Goal: Navigation & Orientation: Find specific page/section

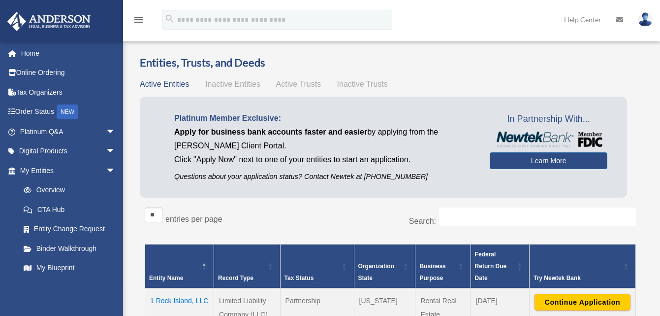
scroll to position [148, 0]
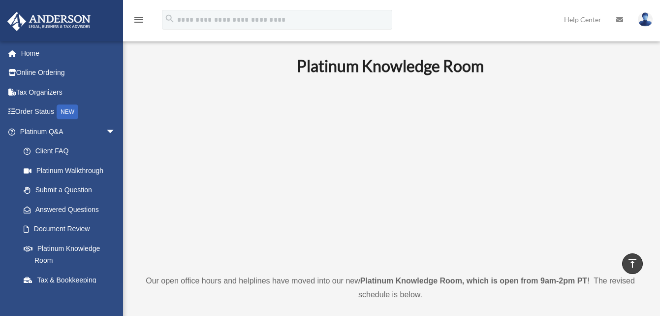
scroll to position [394, 0]
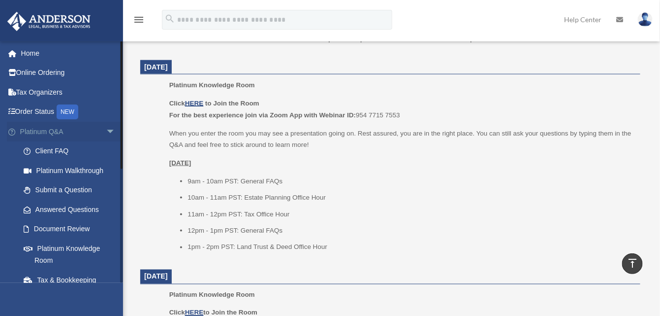
click at [106, 130] on span "arrow_drop_down" at bounding box center [116, 132] width 20 height 20
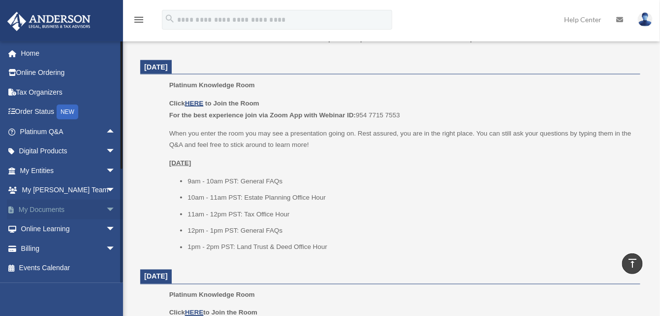
click at [106, 207] on span "arrow_drop_down" at bounding box center [116, 209] width 20 height 20
click at [46, 226] on link "Box" at bounding box center [72, 229] width 117 height 20
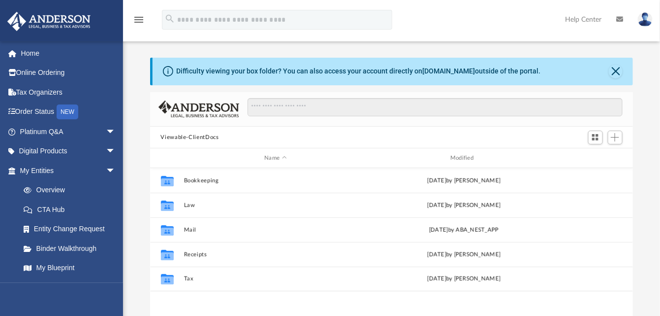
scroll to position [216, 476]
click at [106, 163] on span "arrow_drop_down" at bounding box center [116, 171] width 20 height 20
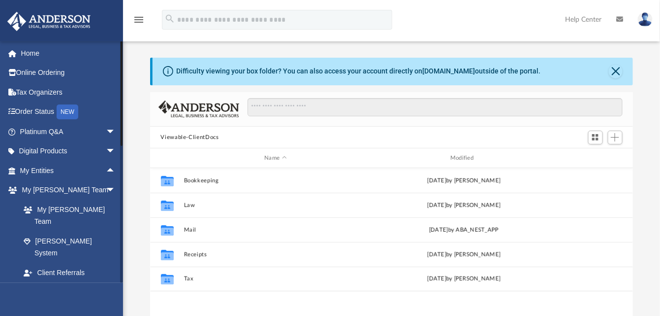
click at [106, 282] on span "arrow_drop_down" at bounding box center [116, 292] width 20 height 20
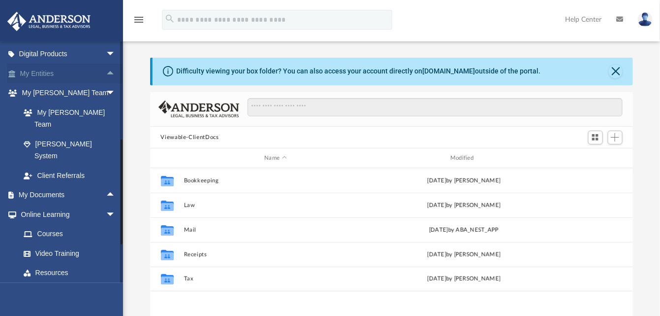
scroll to position [113, 0]
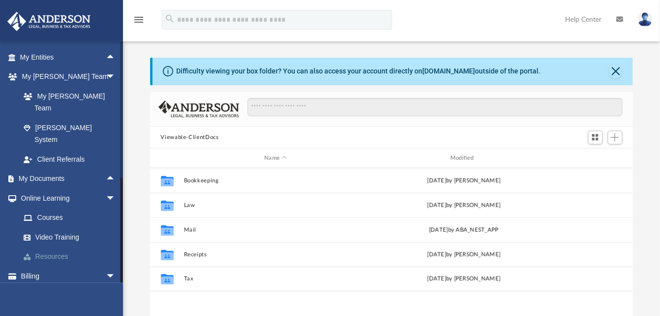
click at [52, 247] on link "Resources" at bounding box center [72, 257] width 117 height 20
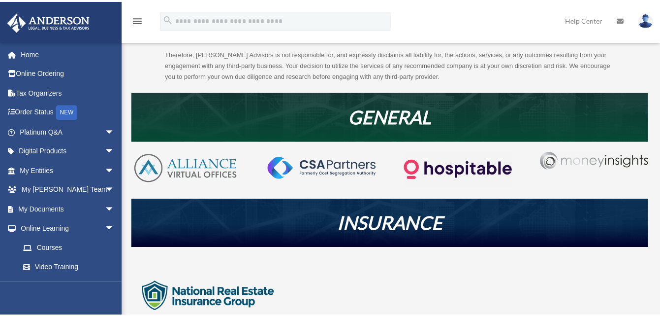
scroll to position [148, 0]
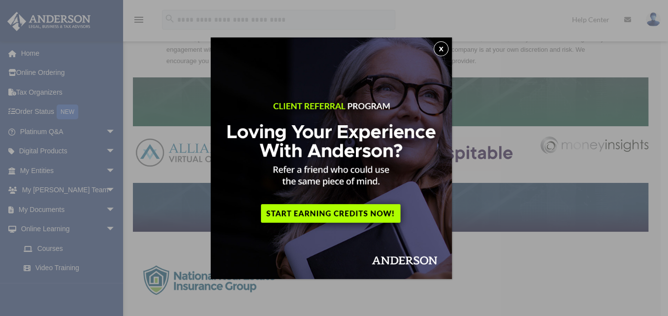
click at [446, 47] on button "x" at bounding box center [441, 48] width 15 height 15
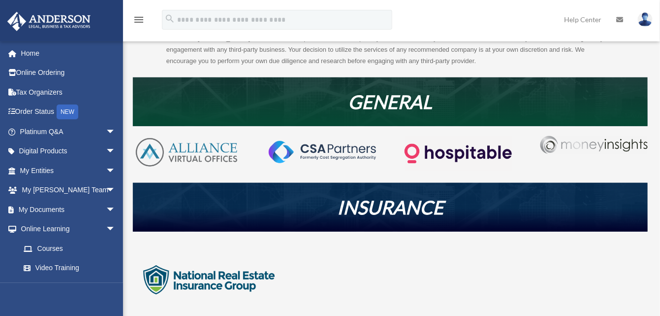
click at [579, 143] on img at bounding box center [594, 145] width 107 height 18
click at [563, 143] on img at bounding box center [594, 145] width 107 height 18
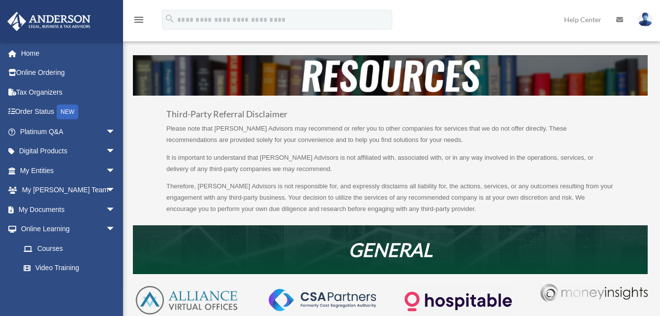
scroll to position [148, 0]
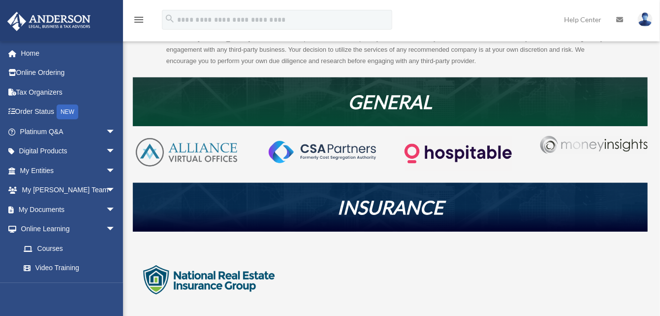
click at [449, 156] on img at bounding box center [458, 153] width 107 height 35
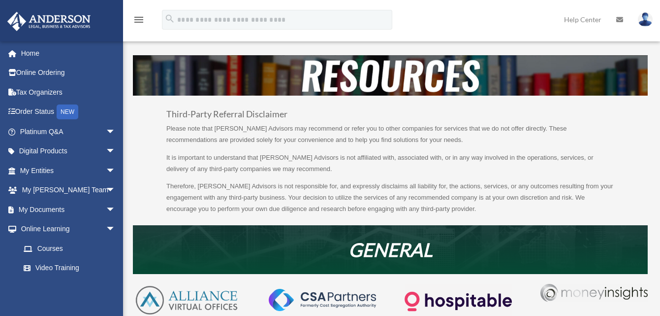
scroll to position [148, 0]
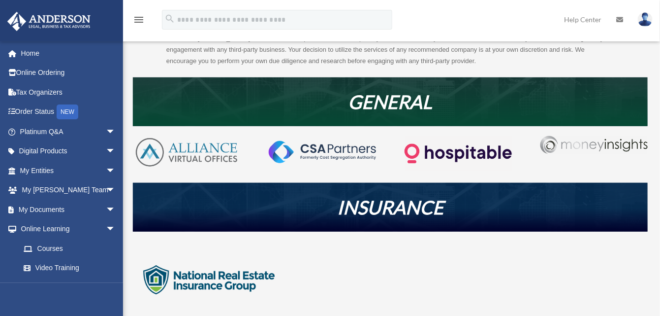
click at [335, 148] on img at bounding box center [322, 152] width 107 height 22
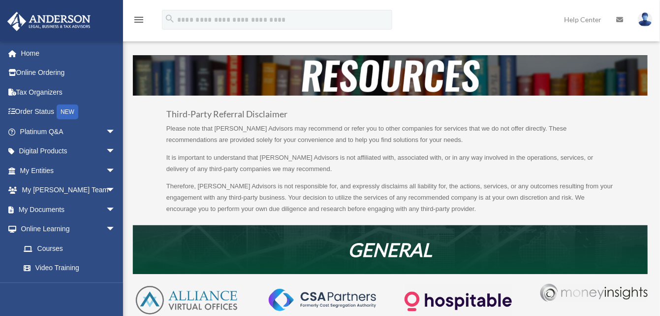
click at [139, 18] on icon "menu" at bounding box center [139, 20] width 12 height 12
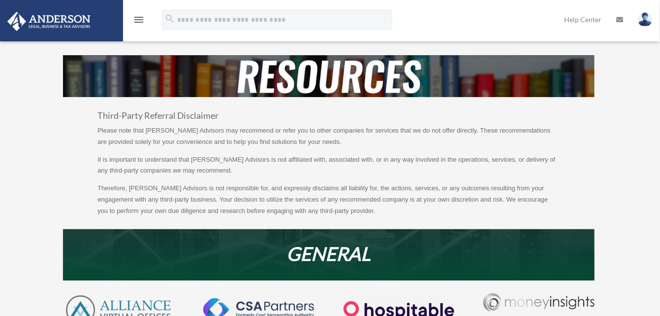
click at [139, 18] on icon "menu" at bounding box center [139, 20] width 12 height 12
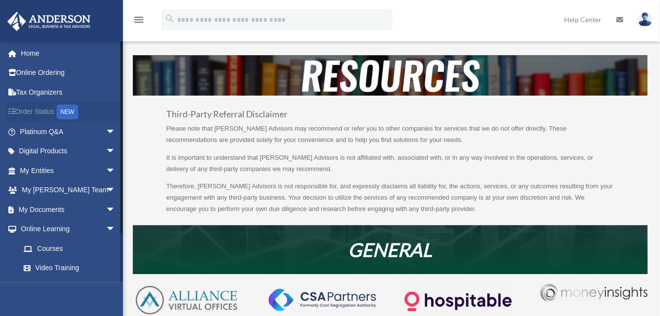
click at [33, 109] on link "Order Status NEW" at bounding box center [69, 112] width 124 height 20
